Goal: Transaction & Acquisition: Purchase product/service

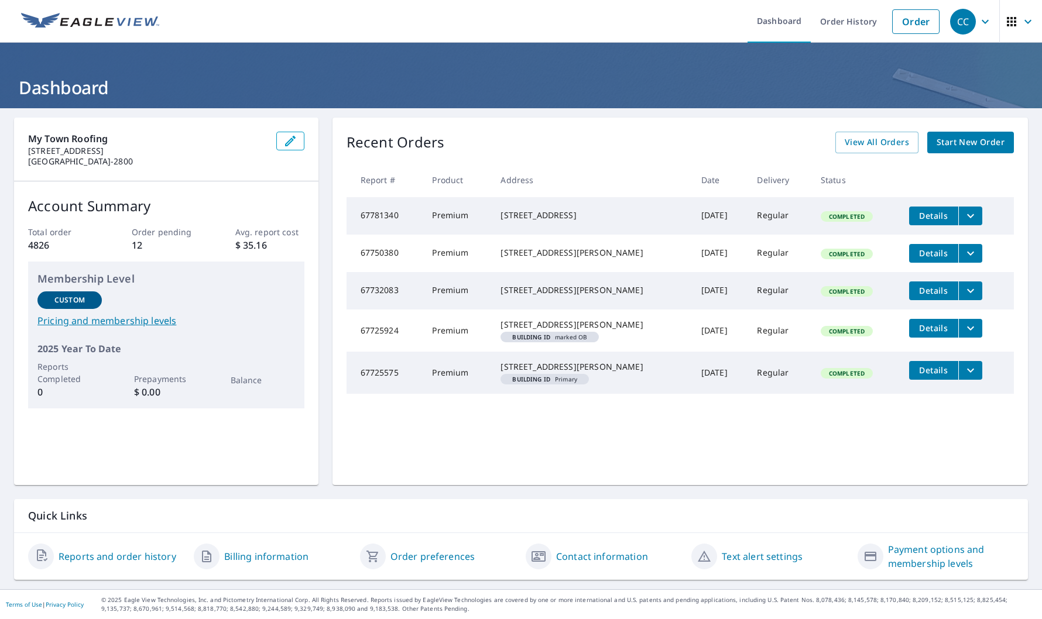
click at [943, 141] on span "Start New Order" at bounding box center [971, 142] width 68 height 15
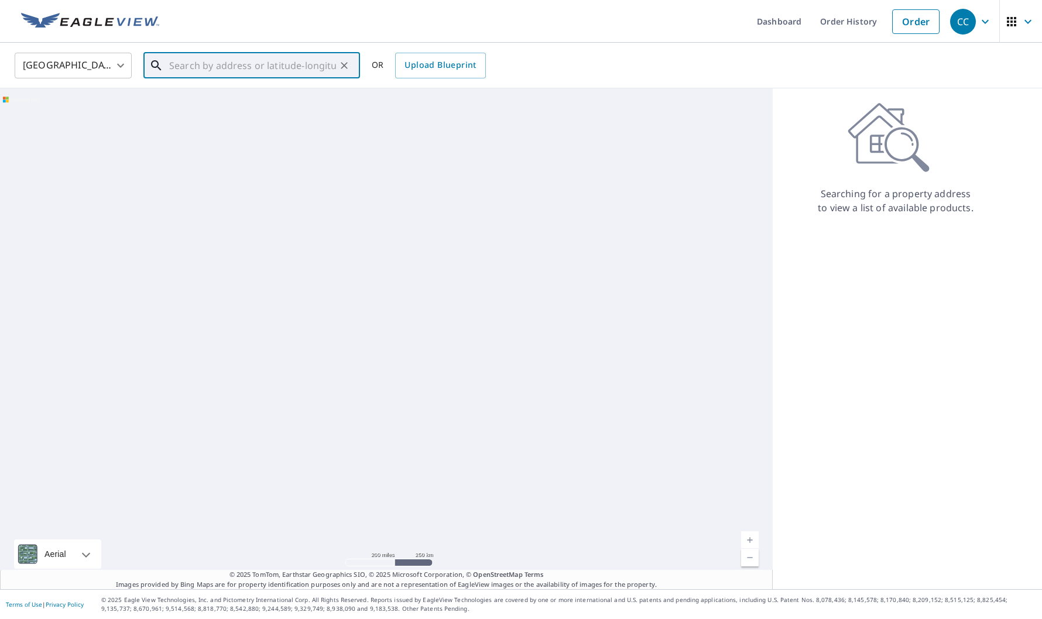
click at [242, 67] on input "text" at bounding box center [252, 65] width 167 height 33
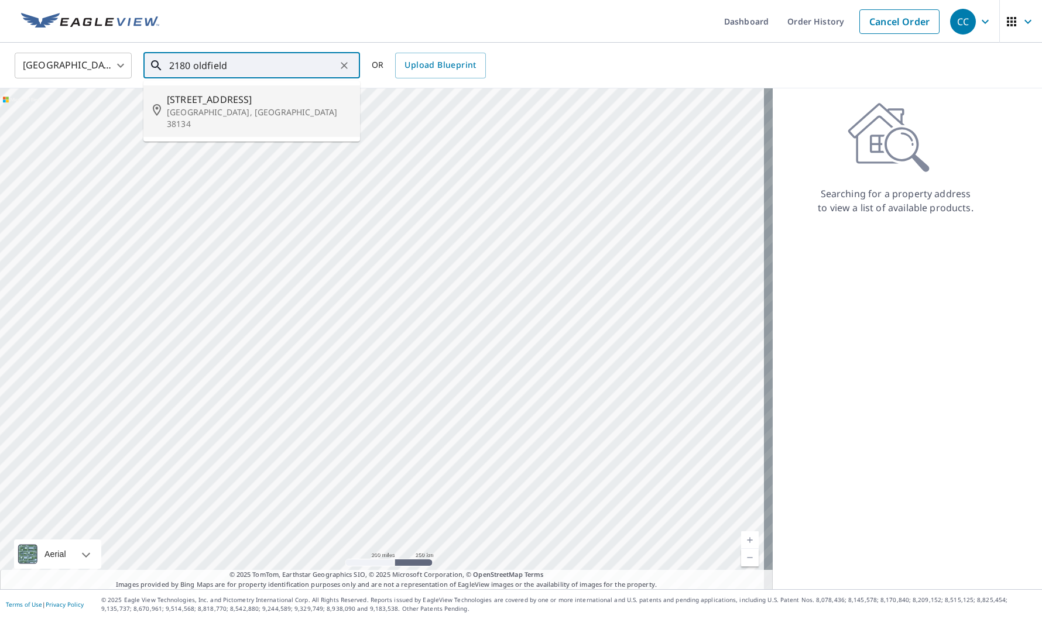
click at [282, 107] on p "Memphis, TN 38134" at bounding box center [259, 118] width 184 height 23
type input "2180 Oldfield Dr Memphis, TN 38134"
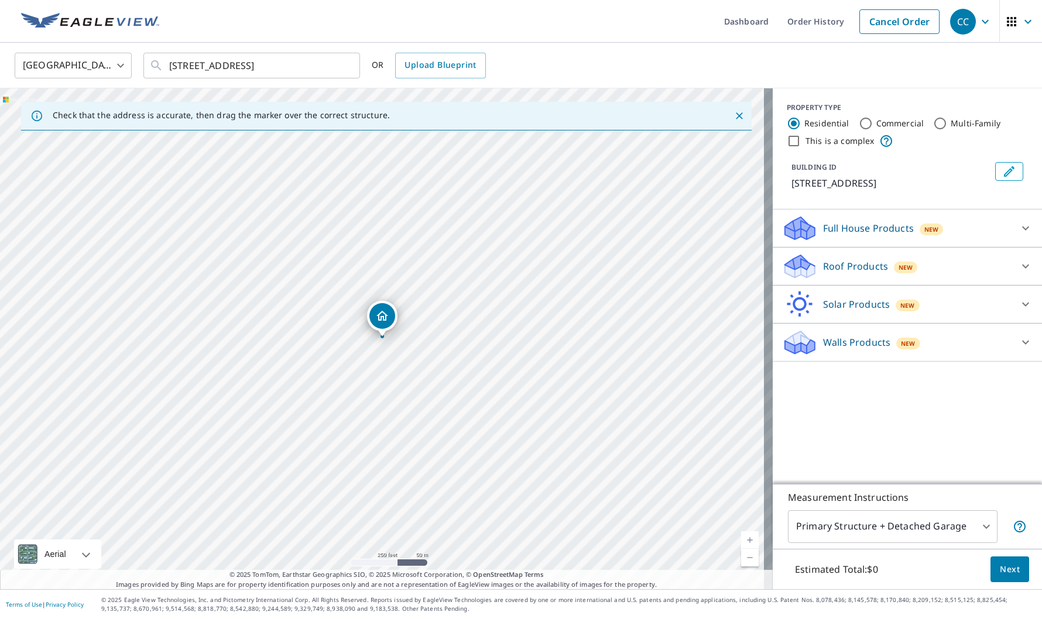
click at [892, 275] on div "Roof Products New" at bounding box center [897, 267] width 230 height 28
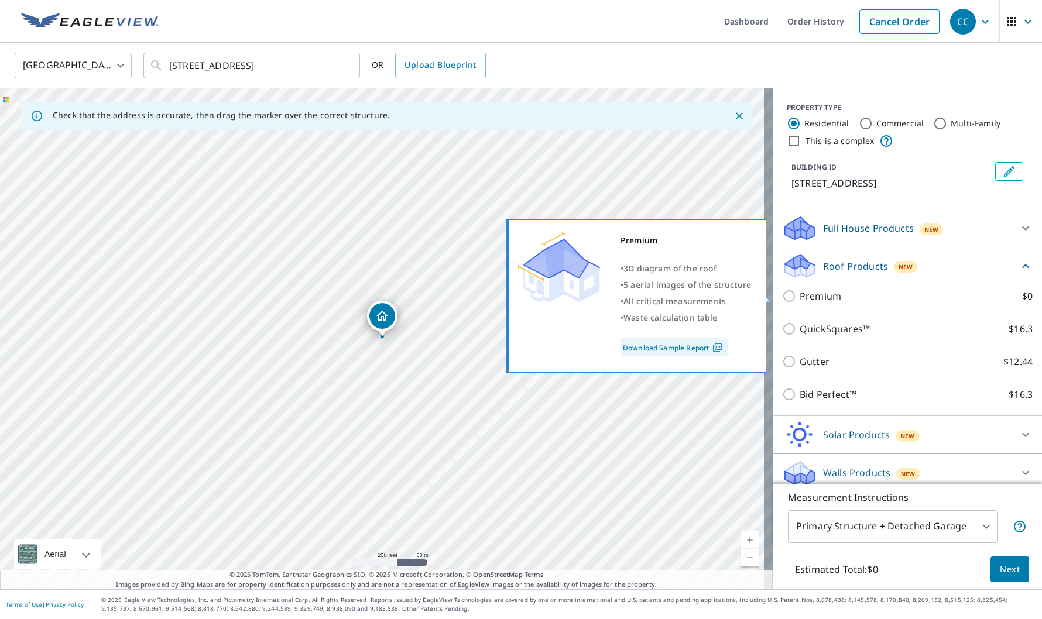
click at [807, 295] on p "Premium" at bounding box center [821, 296] width 42 height 14
click at [800, 295] on input "Premium $0" at bounding box center [791, 296] width 18 height 14
checkbox input "true"
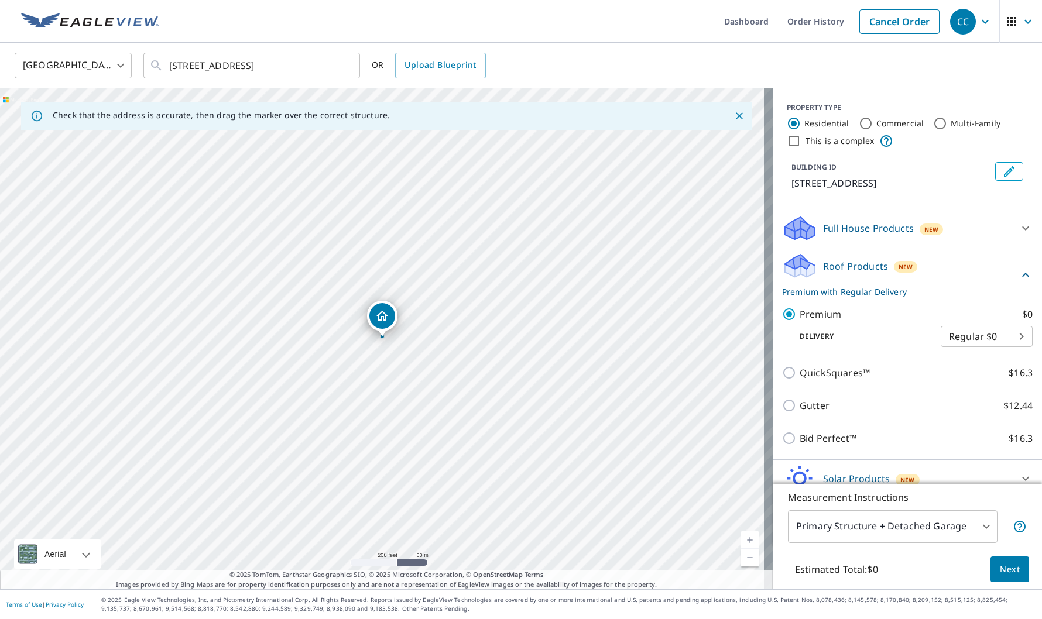
click at [1004, 572] on span "Next" at bounding box center [1010, 570] width 20 height 15
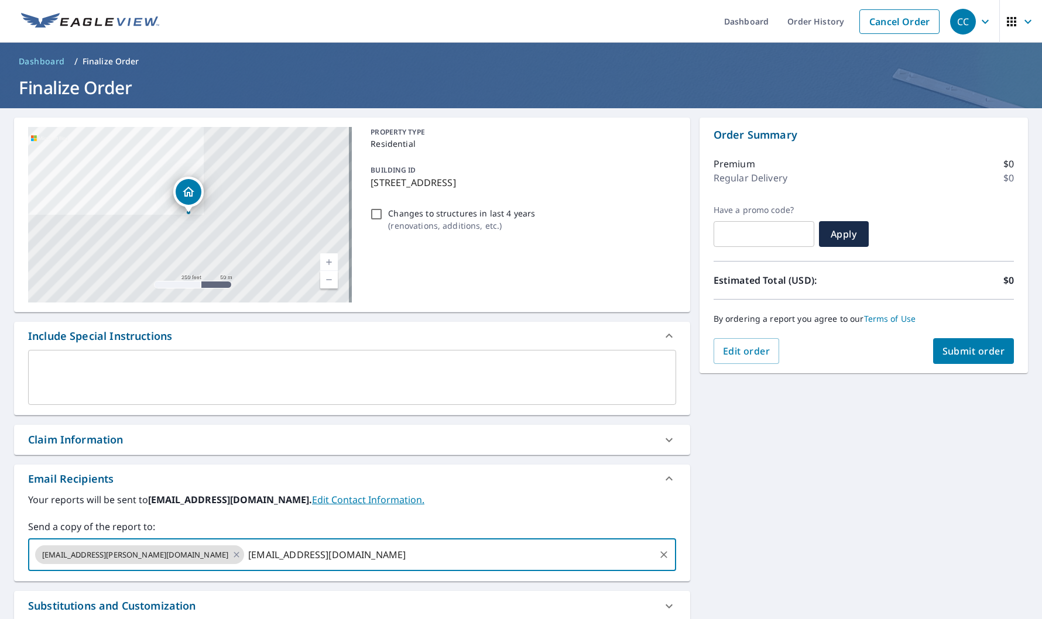
type input "office@mytownroofing.com"
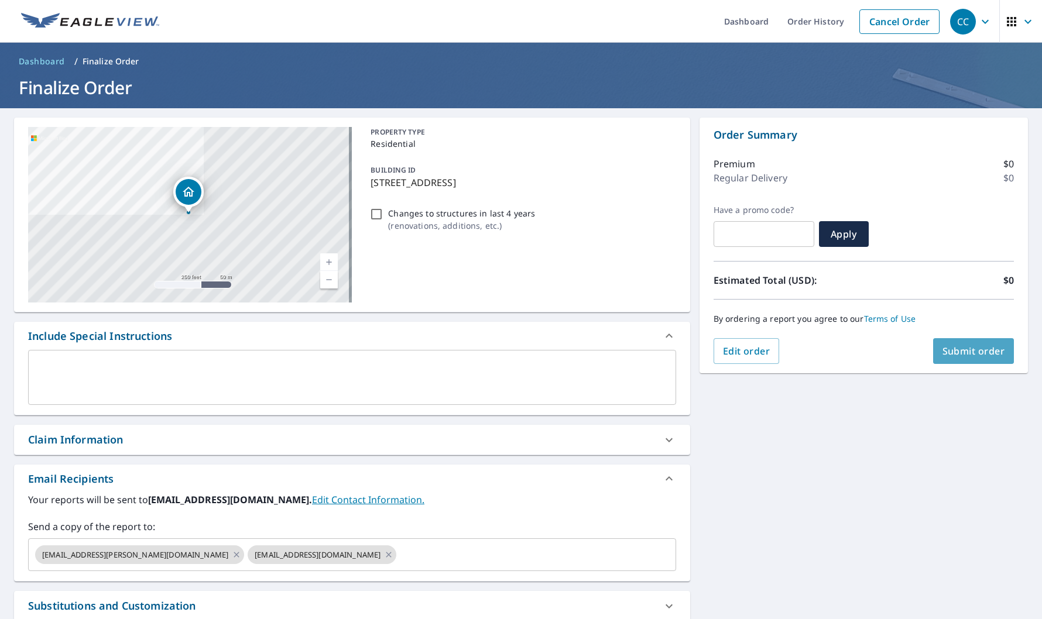
click at [969, 358] on button "Submit order" at bounding box center [973, 351] width 81 height 26
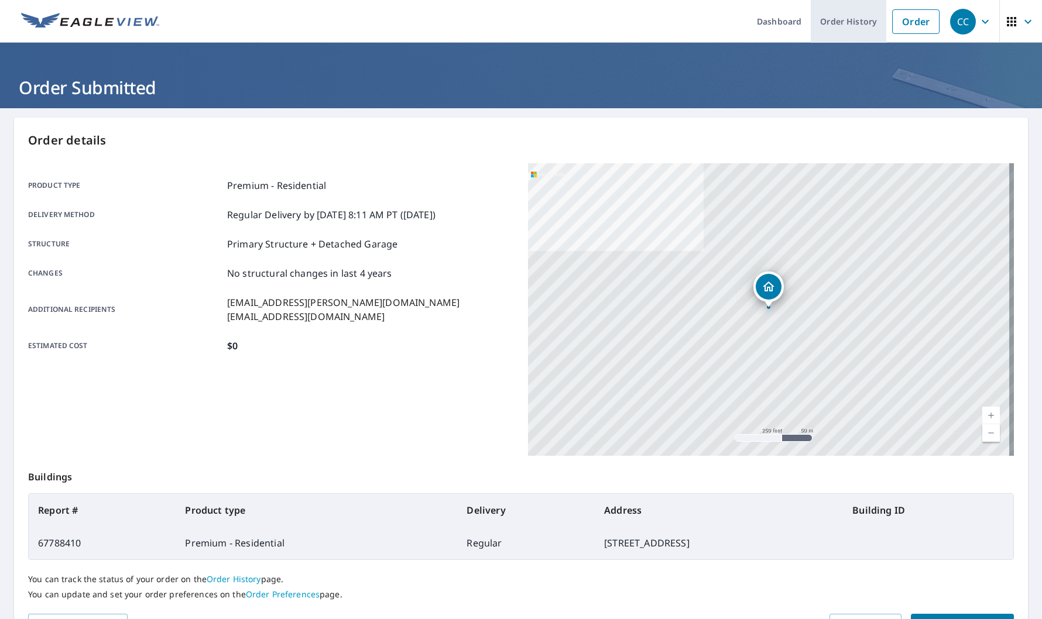
click at [853, 25] on link "Order History" at bounding box center [849, 21] width 76 height 43
